Goal: Information Seeking & Learning: Learn about a topic

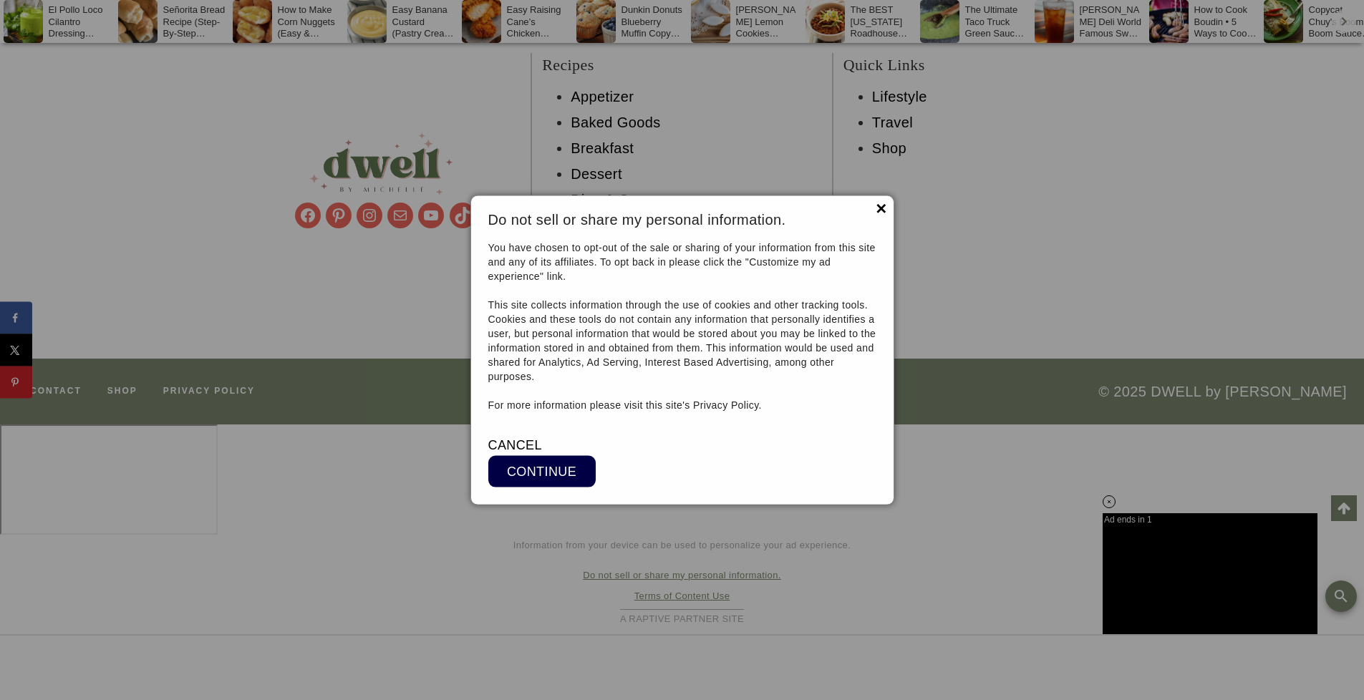
scroll to position [34520, 0]
